Goal: Task Accomplishment & Management: Manage account settings

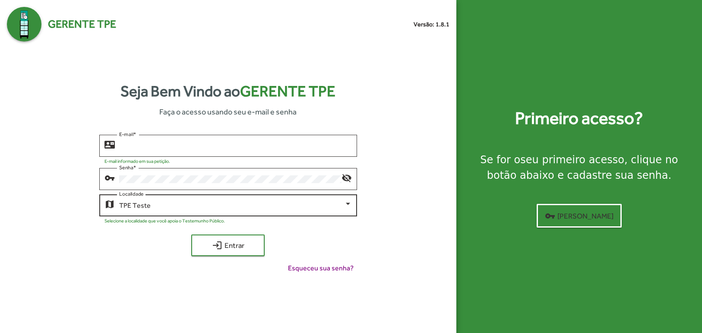
type input "**********"
click at [350, 206] on div at bounding box center [348, 204] width 8 height 8
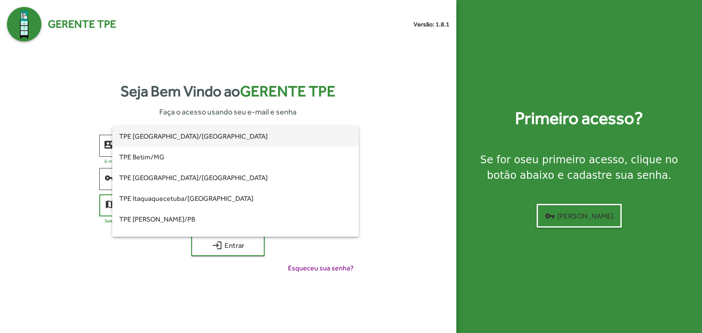
click at [174, 136] on span "TPE [GEOGRAPHIC_DATA]/[GEOGRAPHIC_DATA]" at bounding box center [235, 136] width 233 height 21
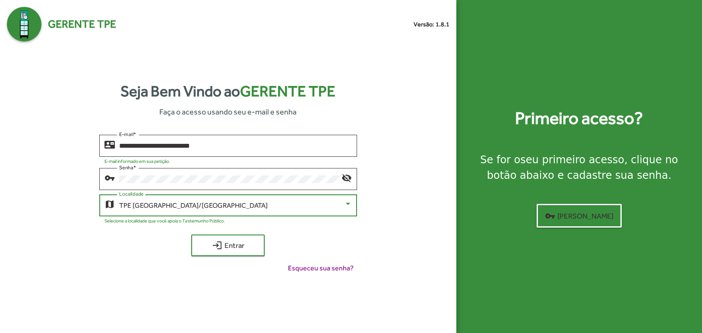
click at [236, 234] on div "**********" at bounding box center [228, 208] width 443 height 146
click at [235, 242] on span "login Entrar" at bounding box center [228, 246] width 58 height 16
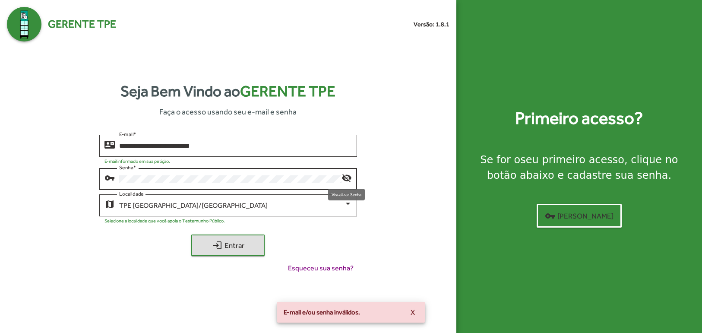
click at [346, 175] on mat-icon "visibility_off" at bounding box center [347, 177] width 10 height 10
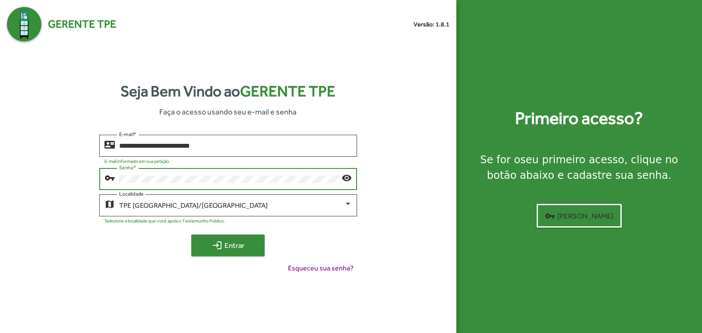
click at [250, 241] on span "login Entrar" at bounding box center [228, 246] width 58 height 16
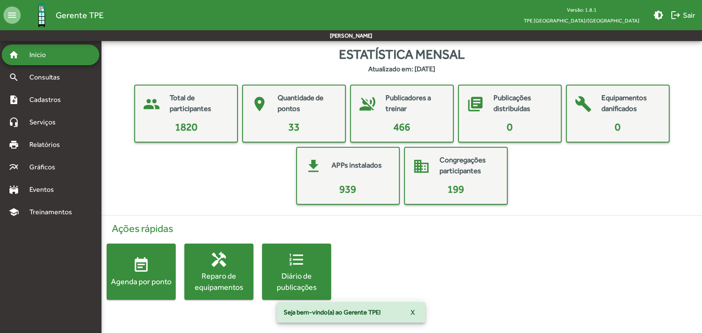
click at [412, 312] on span "X" at bounding box center [413, 312] width 4 height 16
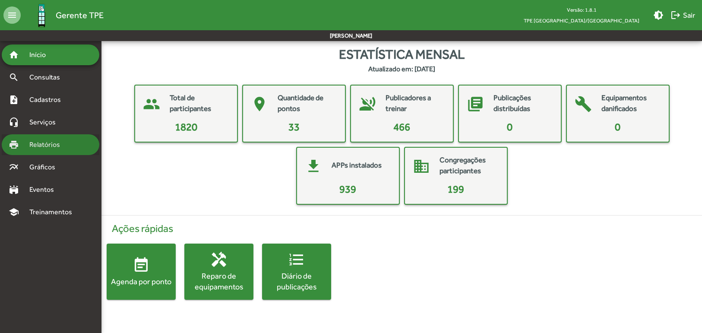
click at [54, 147] on span "Relatórios" at bounding box center [47, 144] width 47 height 10
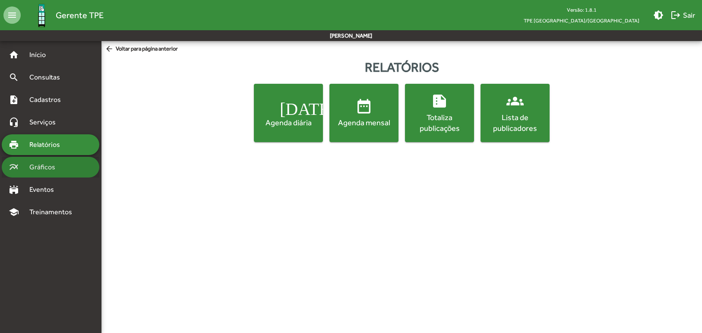
click at [66, 165] on div "multiline_chart Gráficos" at bounding box center [51, 167] width 98 height 21
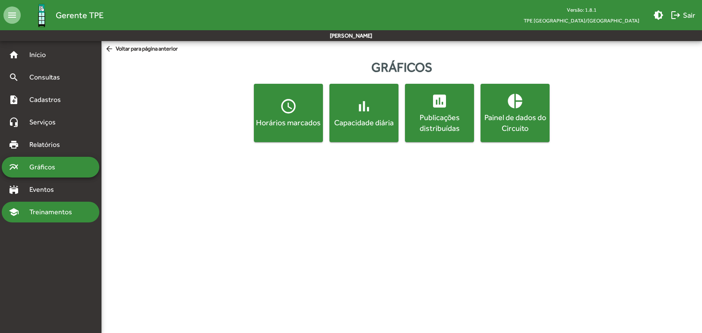
click at [58, 217] on div "school Treinamentos" at bounding box center [51, 212] width 98 height 21
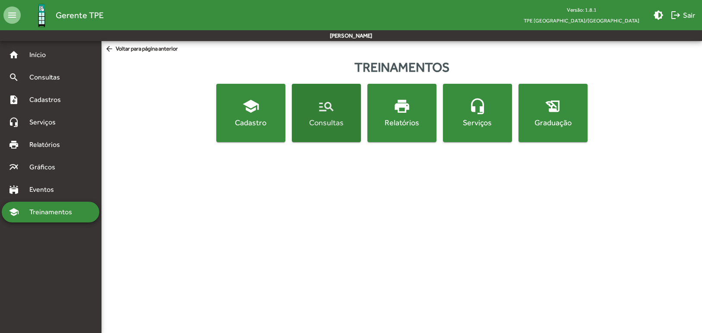
click at [309, 129] on button "manage_search Consultas" at bounding box center [326, 113] width 69 height 58
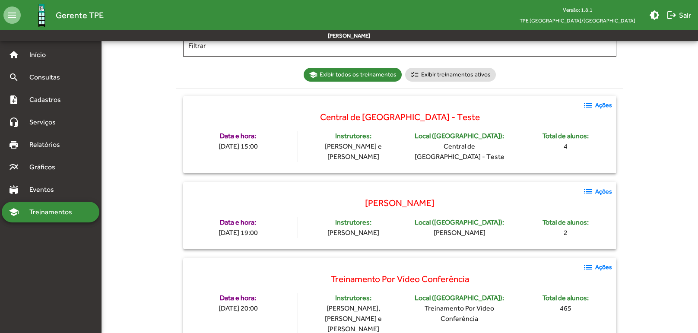
scroll to position [84, 0]
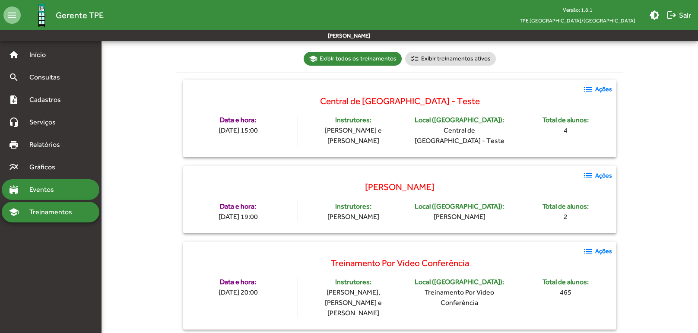
click at [44, 188] on span "Eventos" at bounding box center [44, 189] width 41 height 10
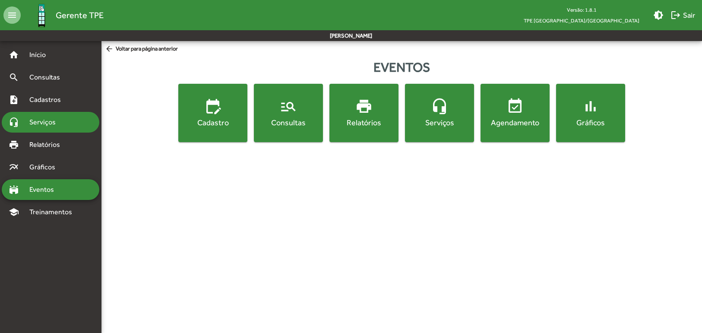
click at [55, 125] on span "Serviços" at bounding box center [45, 122] width 43 height 10
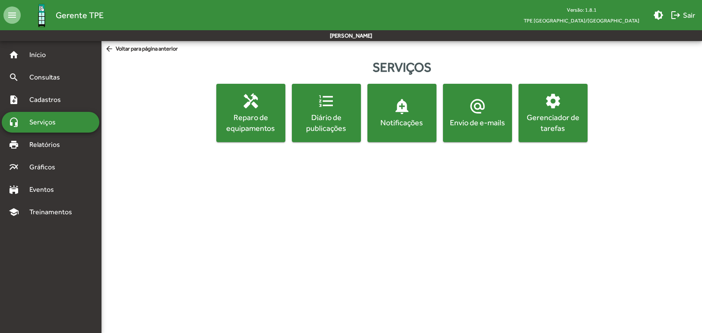
click at [494, 127] on div "Envio de e-mails" at bounding box center [478, 122] width 66 height 11
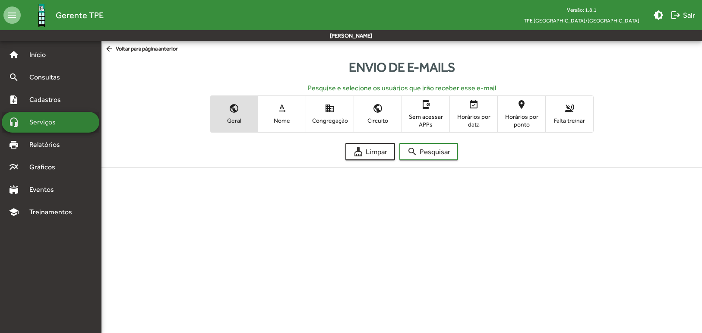
click at [57, 124] on span "Serviços" at bounding box center [45, 122] width 43 height 10
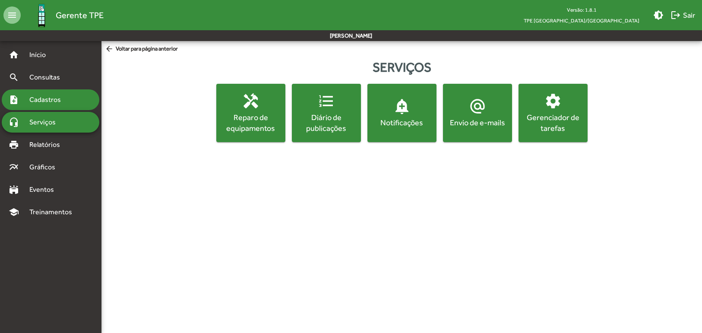
click at [62, 102] on span "Cadastros" at bounding box center [48, 100] width 48 height 10
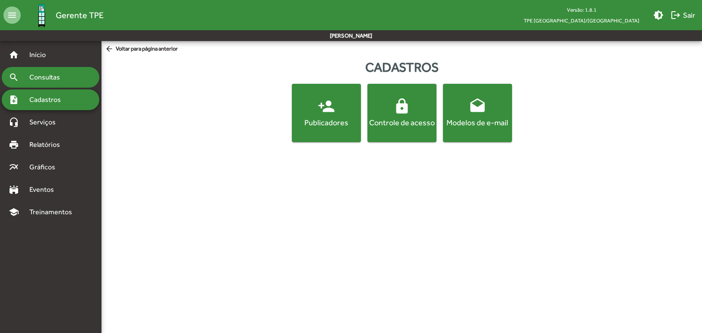
click at [73, 75] on div "search Consultas" at bounding box center [51, 77] width 98 height 21
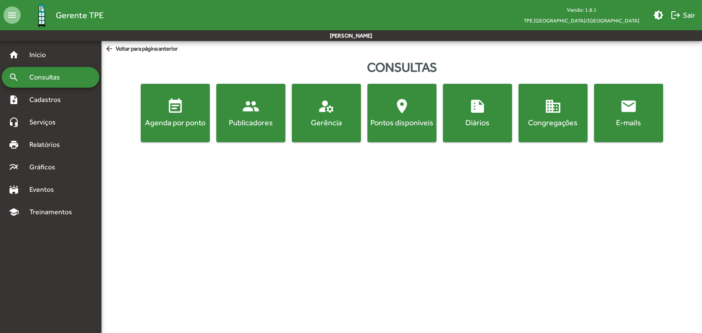
click at [647, 125] on div "E-mails" at bounding box center [629, 122] width 66 height 11
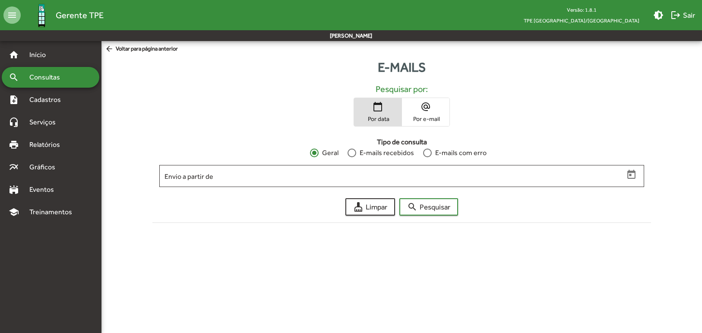
click at [378, 116] on span "Por data" at bounding box center [377, 119] width 43 height 8
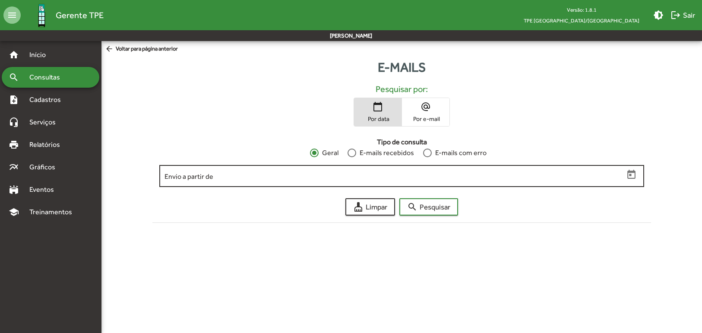
click at [633, 175] on icon "Open calendar" at bounding box center [631, 174] width 11 height 11
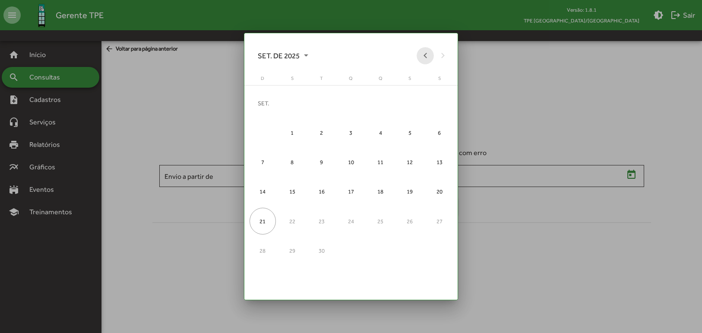
click at [423, 55] on button "Previous month" at bounding box center [425, 55] width 17 height 17
click at [290, 218] on div "25" at bounding box center [292, 221] width 26 height 26
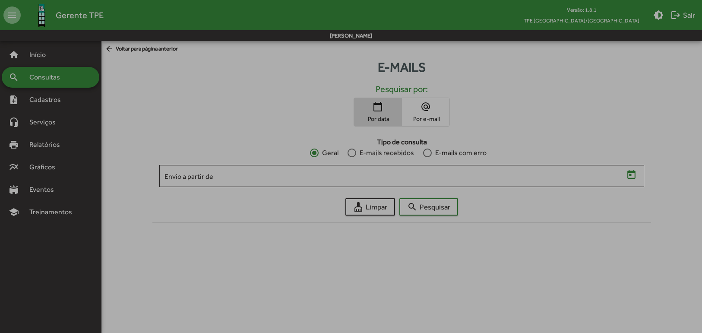
type input "**********"
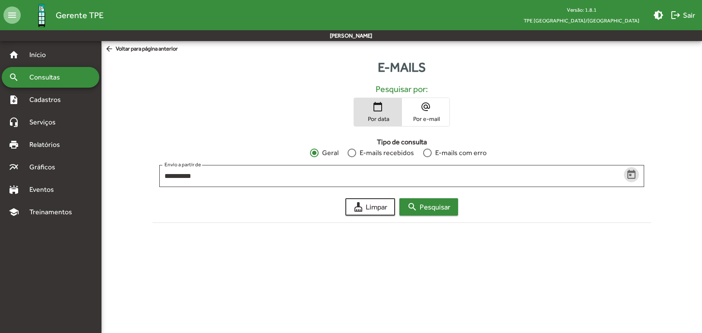
click at [427, 207] on span "search Pesquisar" at bounding box center [428, 207] width 43 height 16
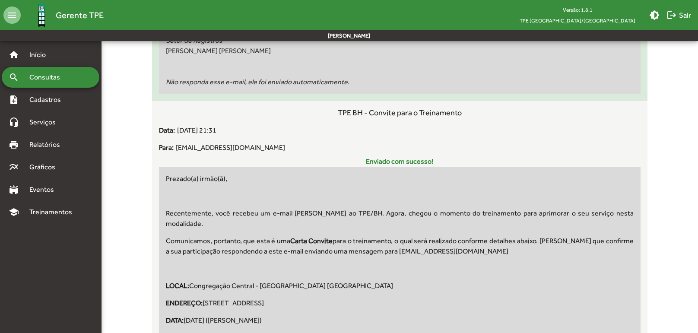
scroll to position [21722, 0]
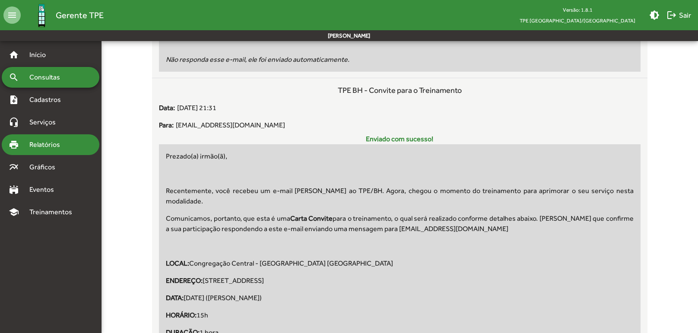
click at [73, 141] on div "print Relatórios" at bounding box center [51, 144] width 98 height 21
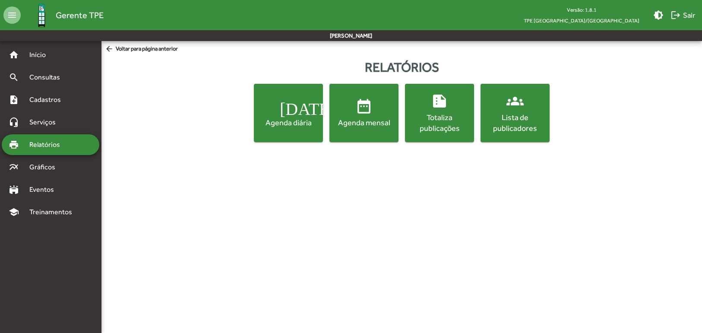
click at [511, 127] on div "Lista de publicadores" at bounding box center [515, 123] width 66 height 22
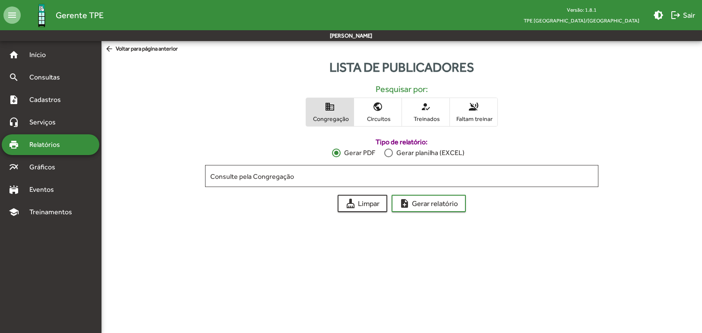
click at [425, 152] on div "Gerar planilha (EXCEL)" at bounding box center [429, 153] width 72 height 10
drag, startPoint x: 476, startPoint y: 115, endPoint x: 474, endPoint y: 124, distance: 8.8
click at [475, 115] on span "Faltam treinar" at bounding box center [473, 119] width 43 height 8
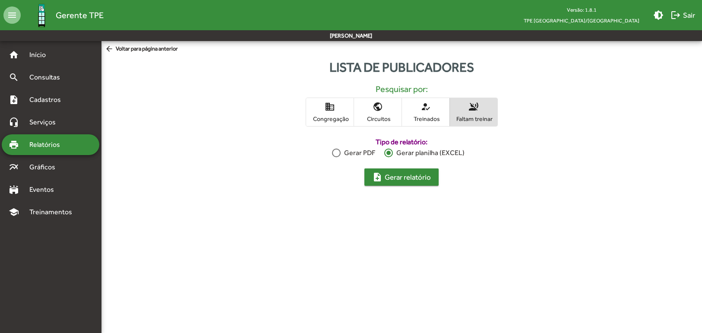
click at [420, 178] on span "note_add Gerar relatório" at bounding box center [401, 177] width 59 height 16
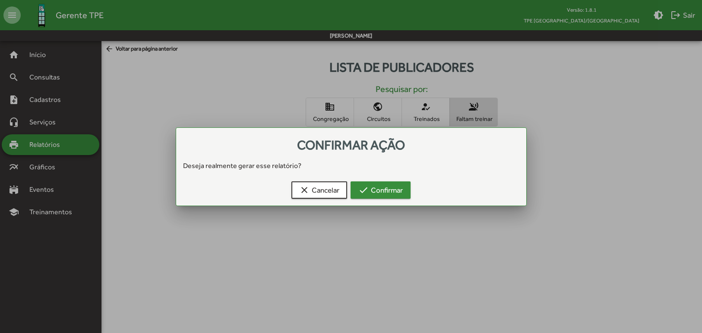
click at [388, 196] on span "check Confirmar" at bounding box center [380, 190] width 44 height 16
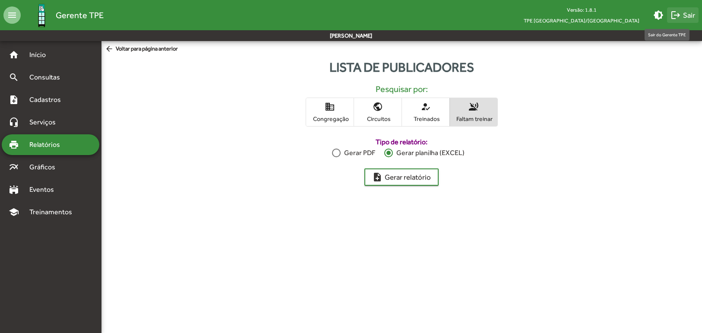
click at [680, 16] on mat-icon "logout" at bounding box center [676, 15] width 10 height 10
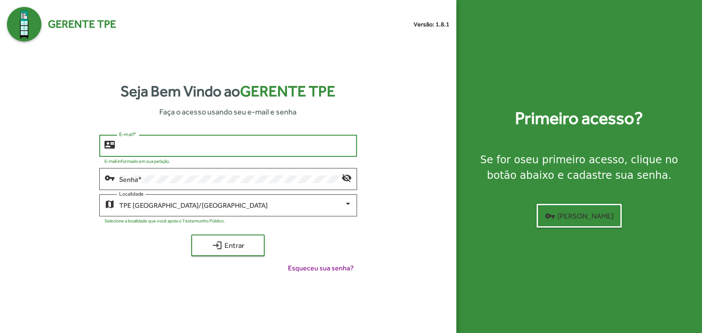
click at [180, 146] on input "E-mail *" at bounding box center [235, 146] width 233 height 8
type input "**********"
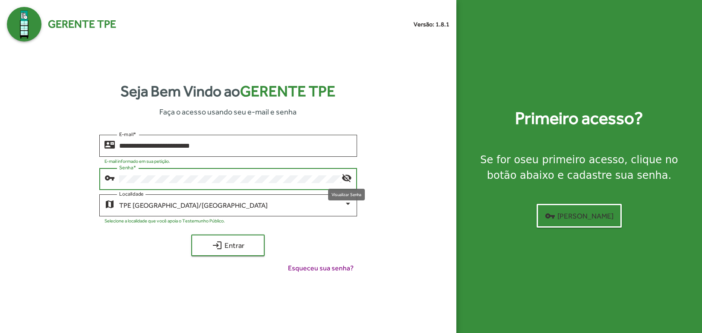
click at [352, 176] on mat-icon "visibility_off" at bounding box center [347, 177] width 10 height 10
click at [226, 249] on span "login Entrar" at bounding box center [228, 246] width 58 height 16
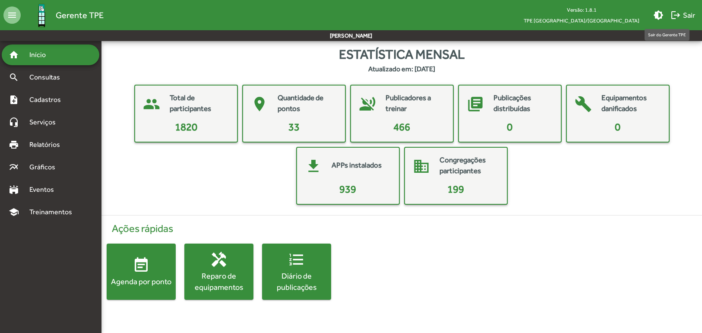
click at [675, 15] on mat-icon "logout" at bounding box center [676, 15] width 10 height 10
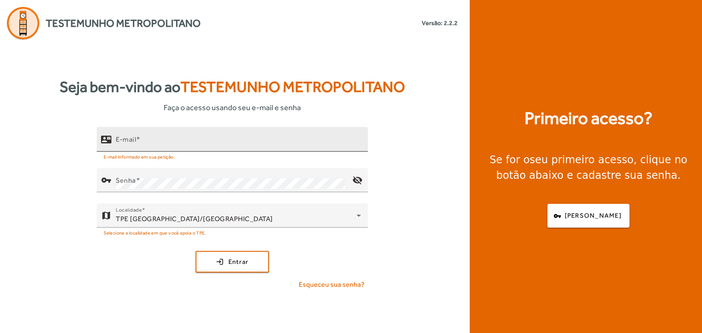
click at [196, 135] on div "E-mail" at bounding box center [238, 139] width 245 height 25
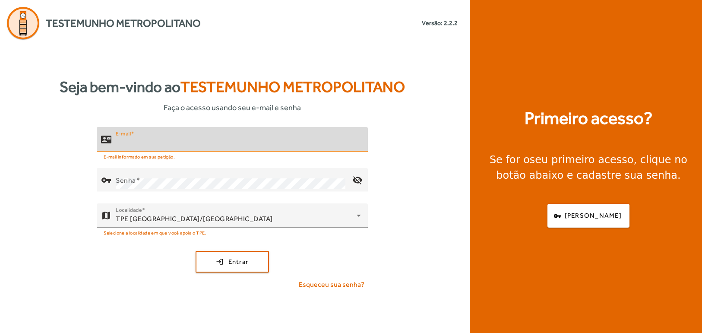
click at [187, 143] on input "E-mail" at bounding box center [238, 143] width 245 height 10
type input "**********"
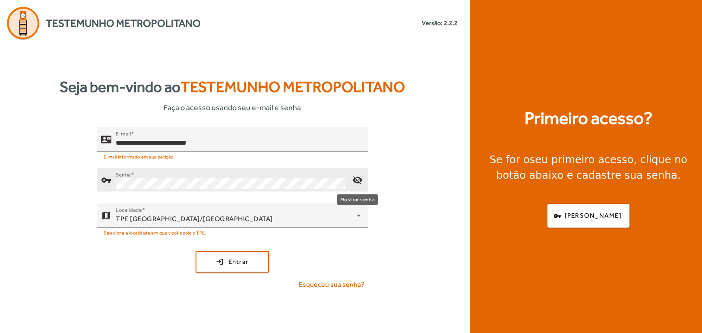
click at [360, 180] on mat-icon "visibility_off" at bounding box center [357, 180] width 21 height 21
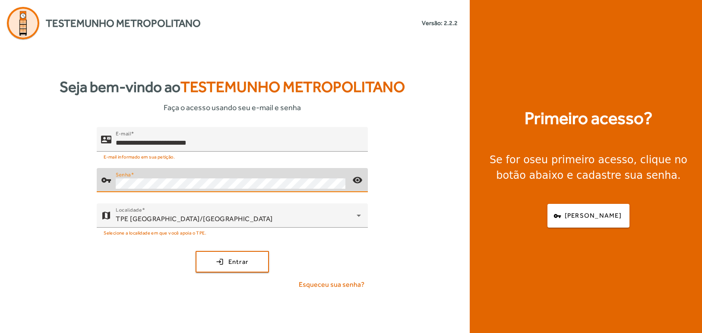
drag, startPoint x: 116, startPoint y: 277, endPoint x: 120, endPoint y: 276, distance: 4.4
click at [116, 277] on div "**********" at bounding box center [232, 212] width 465 height 170
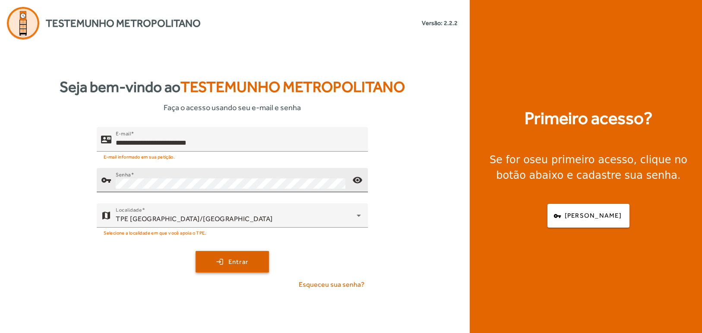
click at [248, 263] on span "Entrar" at bounding box center [238, 262] width 20 height 10
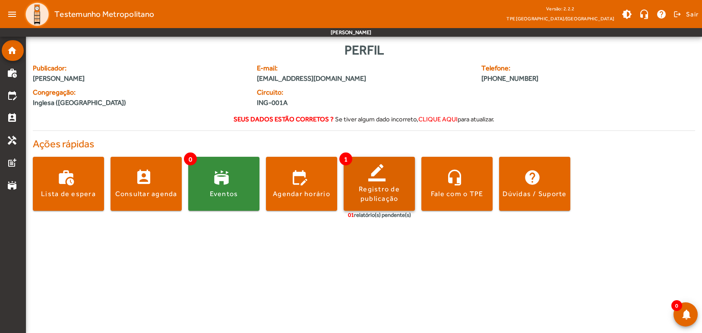
click at [379, 200] on div "Registro de publicação" at bounding box center [379, 193] width 71 height 19
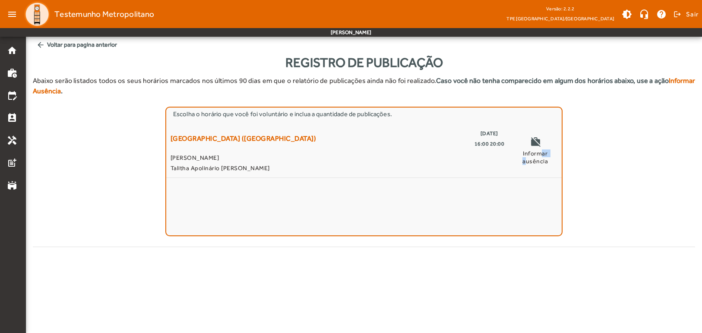
drag, startPoint x: 537, startPoint y: 153, endPoint x: 620, endPoint y: 142, distance: 83.7
click at [620, 142] on div "Escolha o horário que você foi voluntário e inclua a quantidade de publicações.…" at bounding box center [364, 172] width 662 height 130
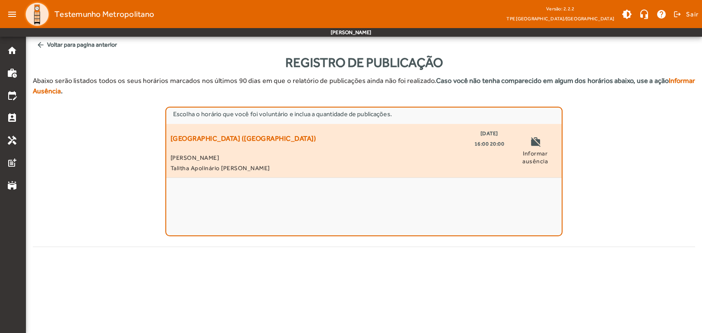
click at [317, 139] on div "Lagoa da Pampulha (Igrejinha) 25/08/2025 16:00 20:00" at bounding box center [338, 138] width 334 height 21
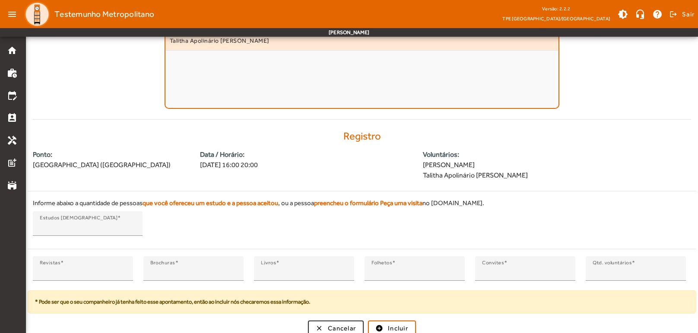
scroll to position [133, 0]
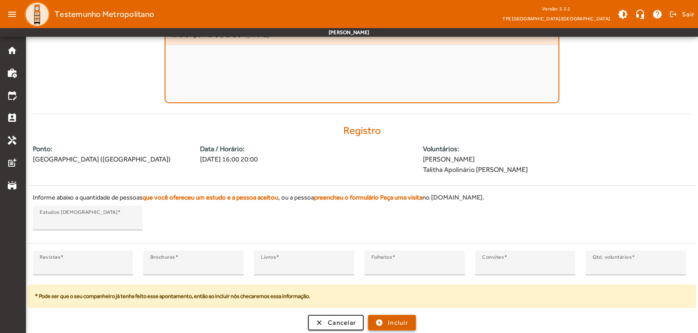
click at [395, 318] on span "Incluir" at bounding box center [398, 323] width 20 height 10
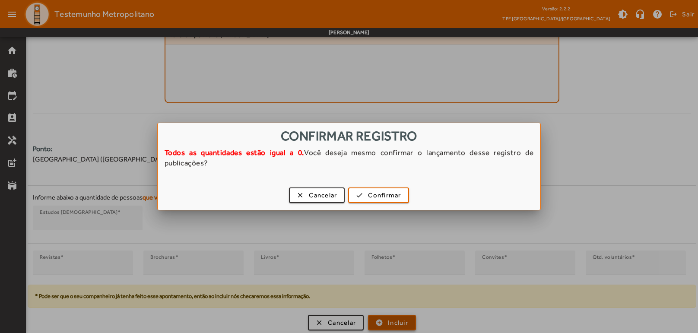
scroll to position [0, 0]
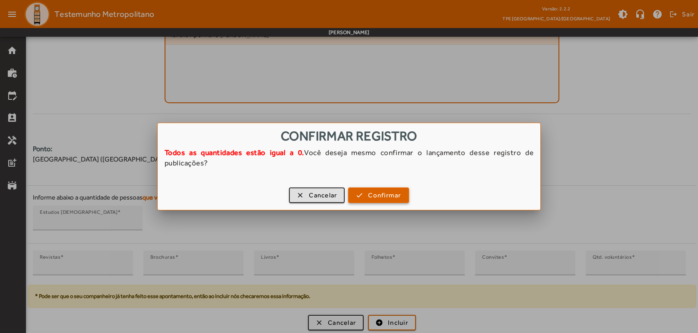
click at [376, 200] on span "button" at bounding box center [378, 195] width 59 height 21
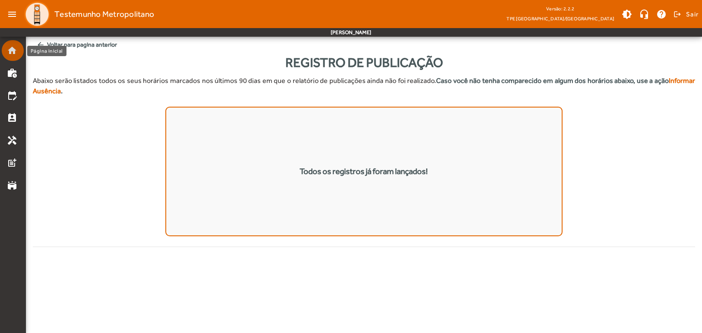
click at [19, 53] on link "home" at bounding box center [15, 50] width 17 height 10
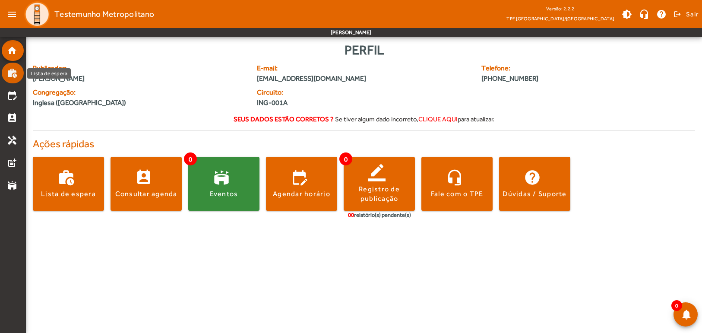
click at [18, 70] on link "work_history" at bounding box center [15, 73] width 17 height 10
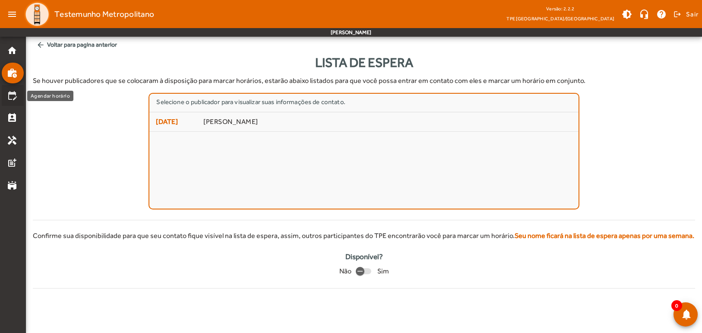
click at [13, 96] on mat-icon "edit_calendar" at bounding box center [12, 95] width 10 height 10
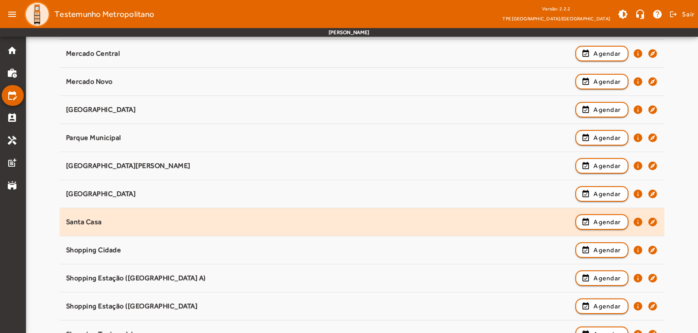
scroll to position [542, 0]
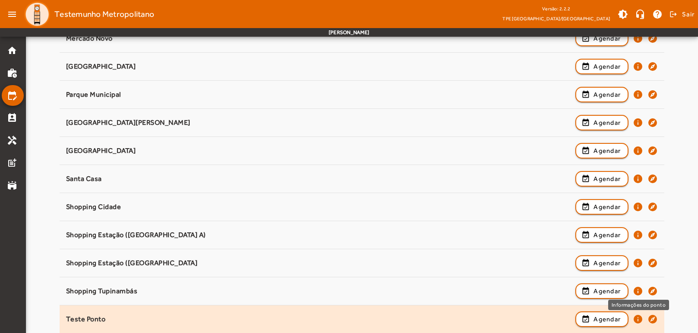
click at [640, 317] on mat-icon "info" at bounding box center [638, 319] width 10 height 10
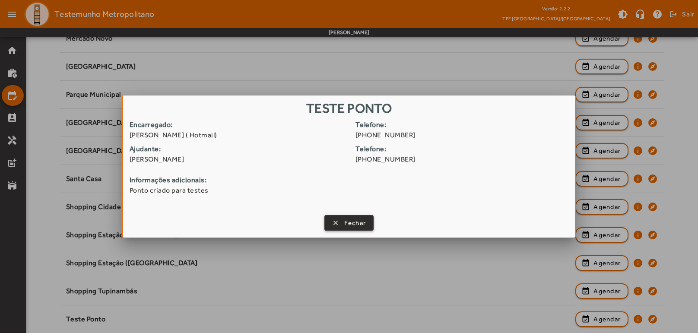
click at [345, 222] on span "Fechar" at bounding box center [355, 223] width 22 height 10
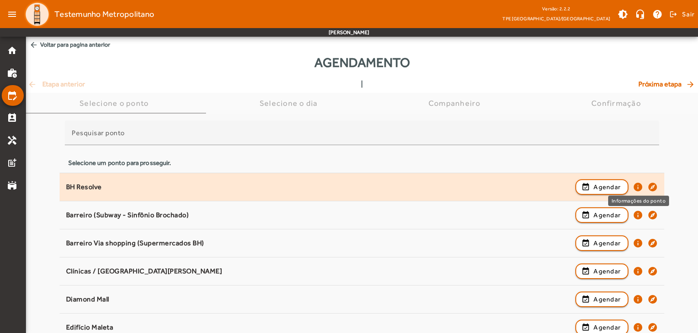
click at [643, 186] on mat-icon "info" at bounding box center [638, 187] width 10 height 10
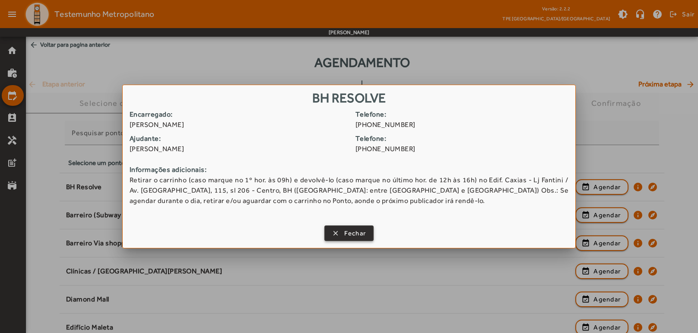
click at [360, 229] on span "Fechar" at bounding box center [355, 233] width 22 height 10
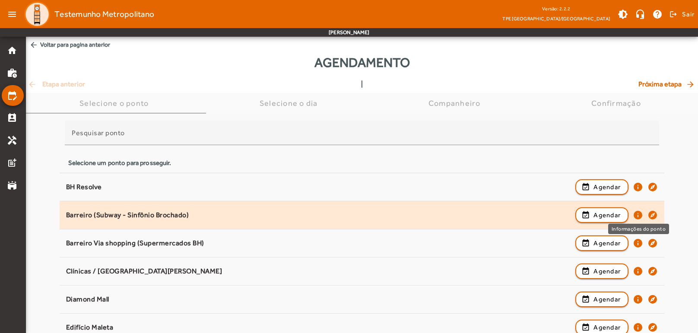
click at [636, 218] on mat-icon "info" at bounding box center [638, 215] width 10 height 10
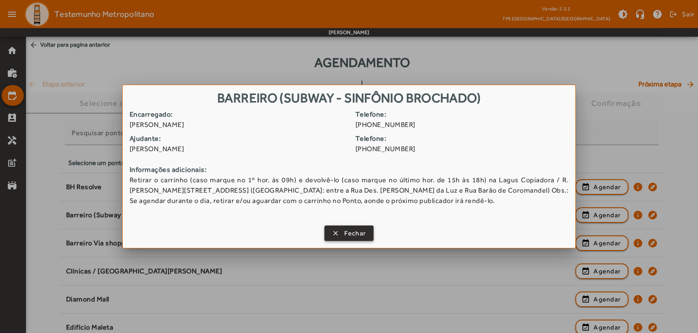
click at [363, 230] on span "Fechar" at bounding box center [355, 233] width 22 height 10
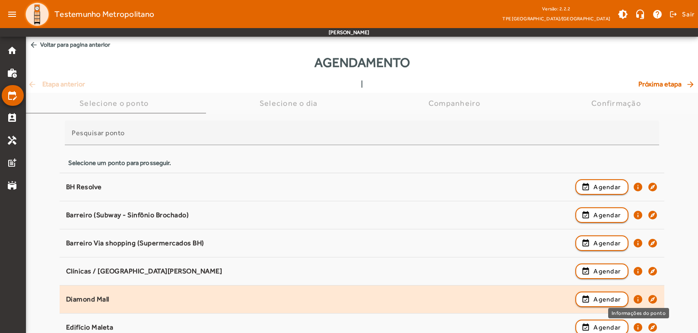
click at [640, 298] on mat-icon "info" at bounding box center [638, 299] width 10 height 10
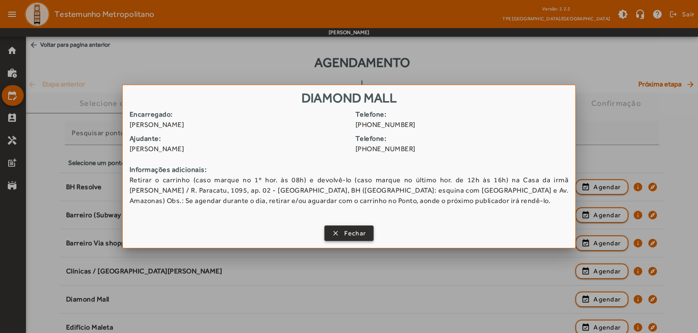
click at [335, 235] on span "button" at bounding box center [349, 233] width 48 height 21
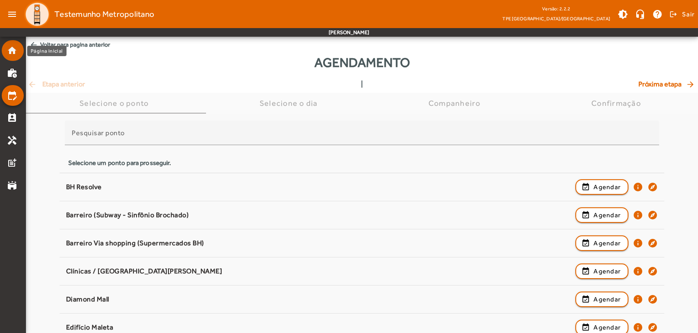
click at [8, 55] on mat-icon "home" at bounding box center [12, 50] width 10 height 10
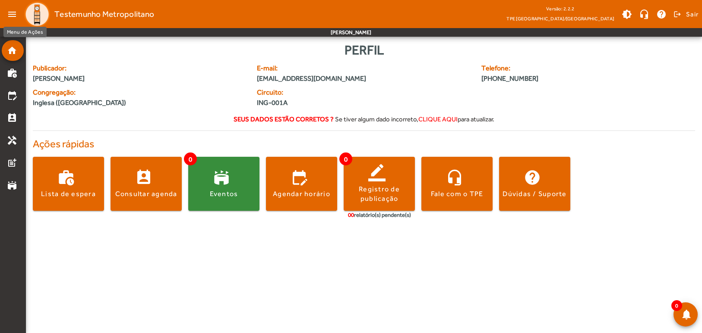
click at [10, 17] on mat-icon "menu" at bounding box center [11, 14] width 17 height 17
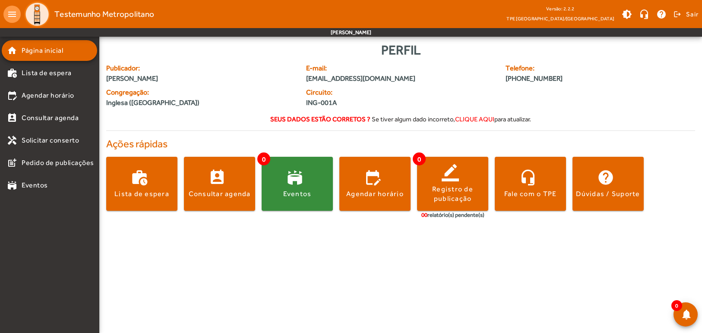
click at [10, 17] on mat-icon "menu" at bounding box center [11, 14] width 17 height 17
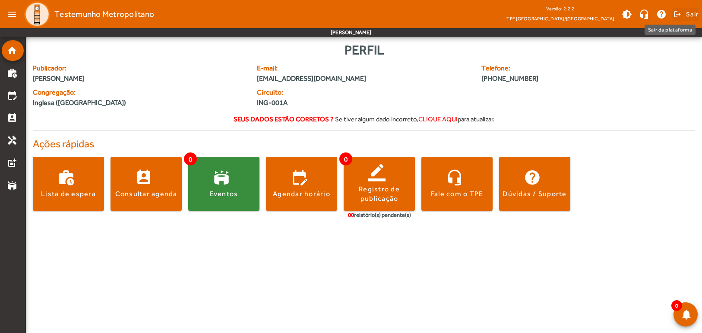
click at [672, 12] on span at bounding box center [685, 14] width 26 height 21
